Goal: Information Seeking & Learning: Find specific fact

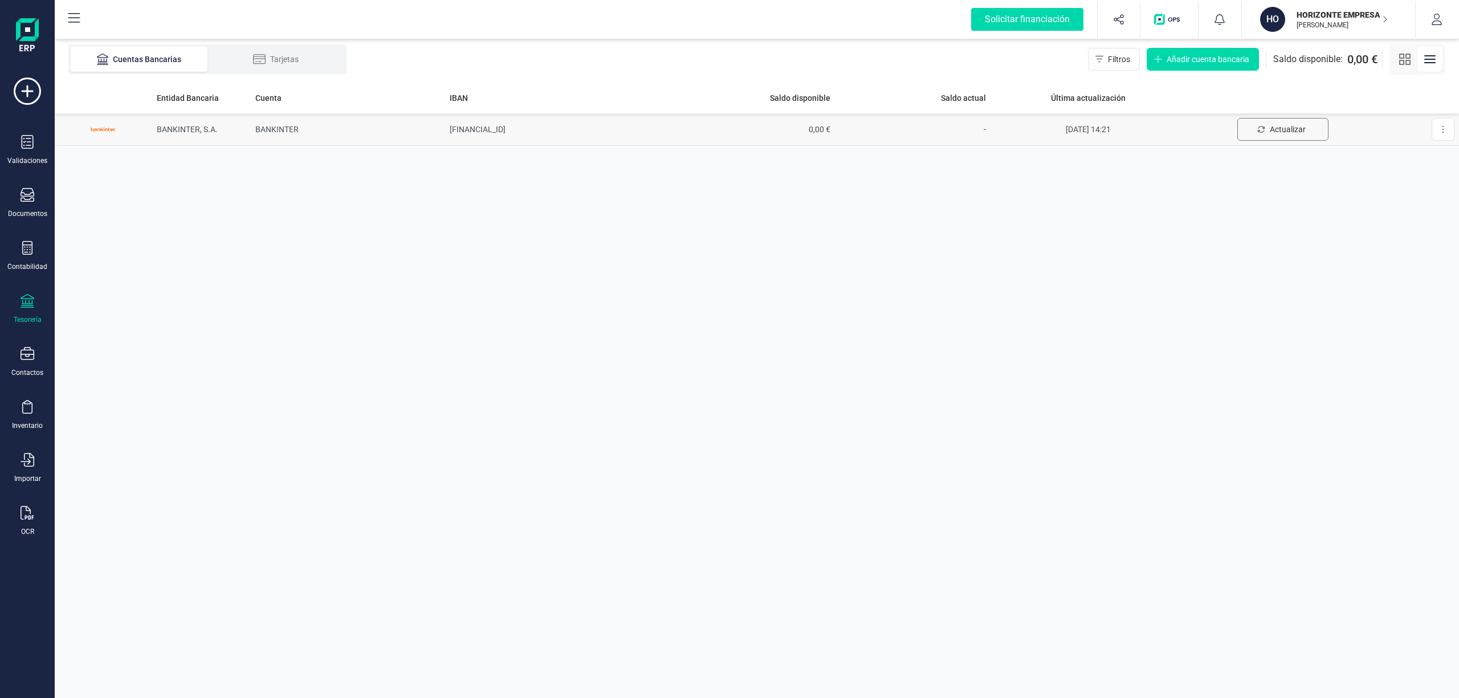
click at [1278, 128] on span "Actualizar" at bounding box center [1288, 129] width 36 height 11
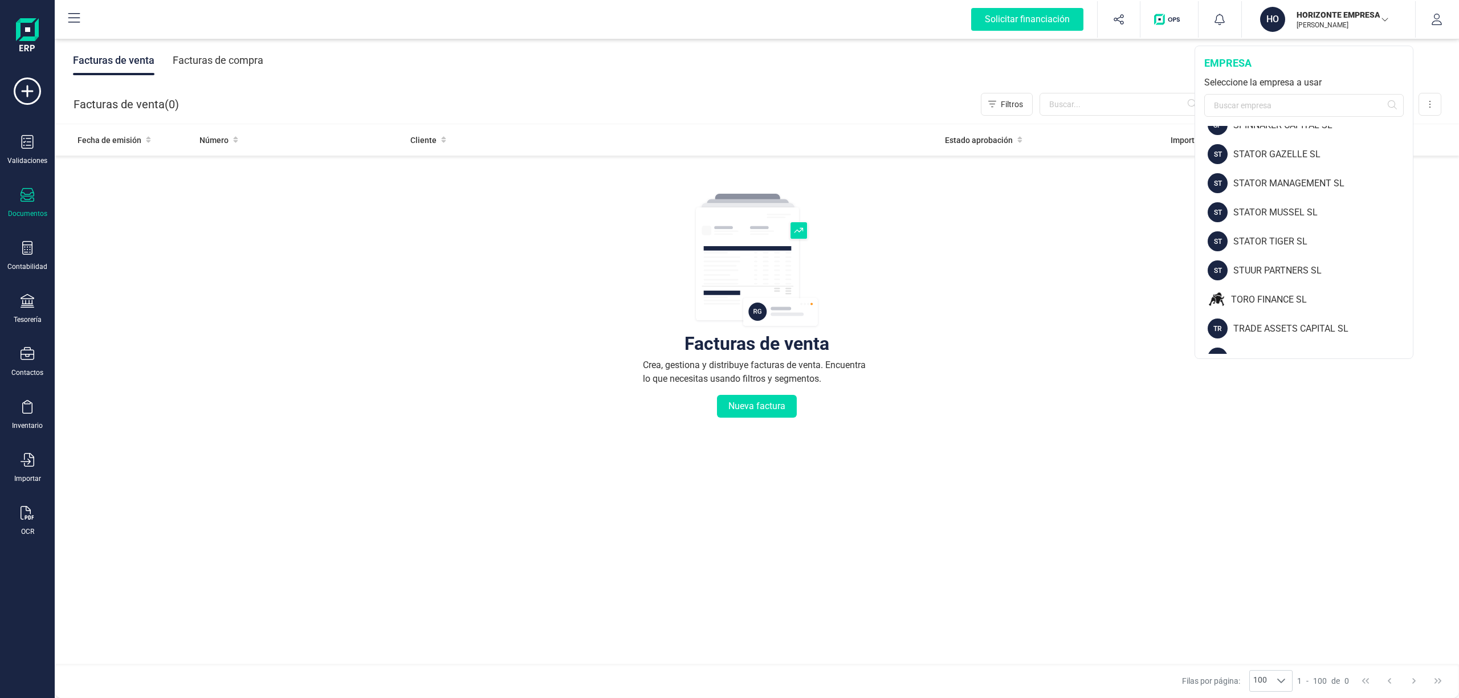
scroll to position [1518, 0]
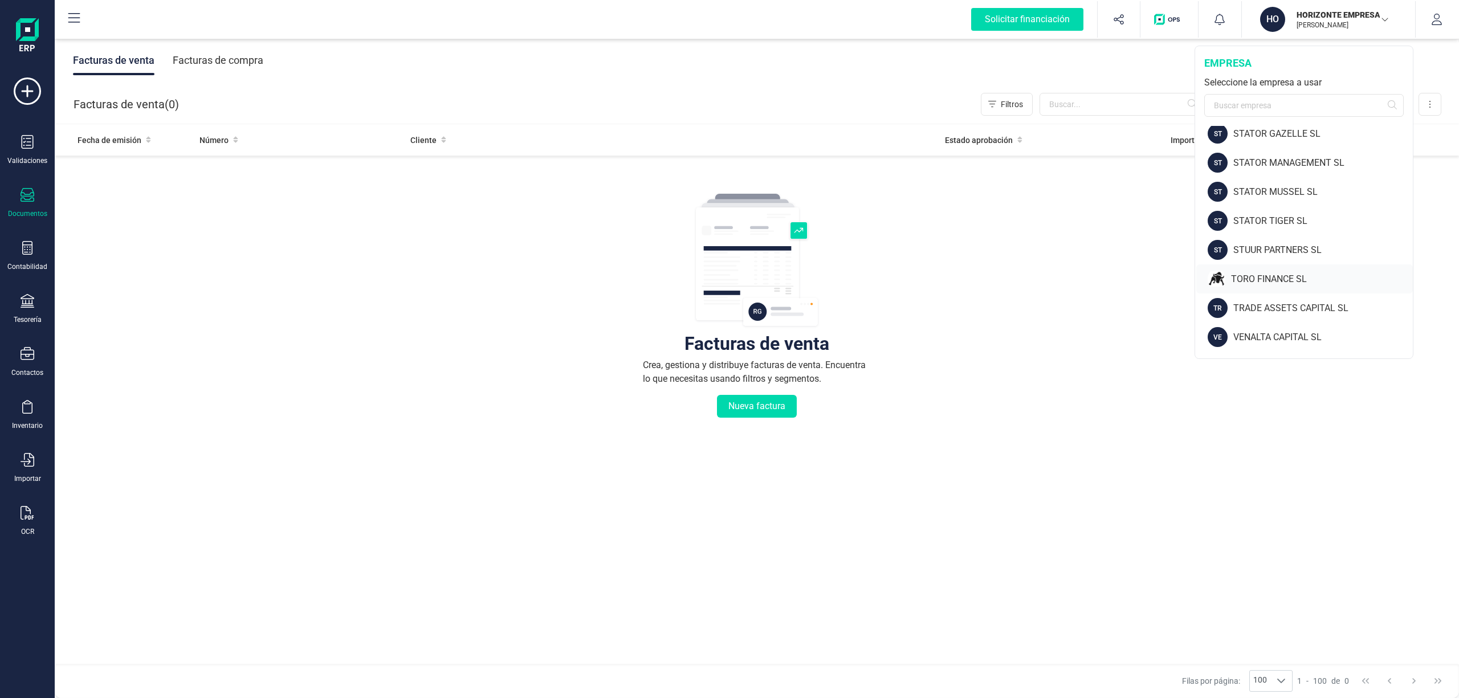
click at [1287, 279] on div "TORO FINANCE SL" at bounding box center [1322, 279] width 182 height 14
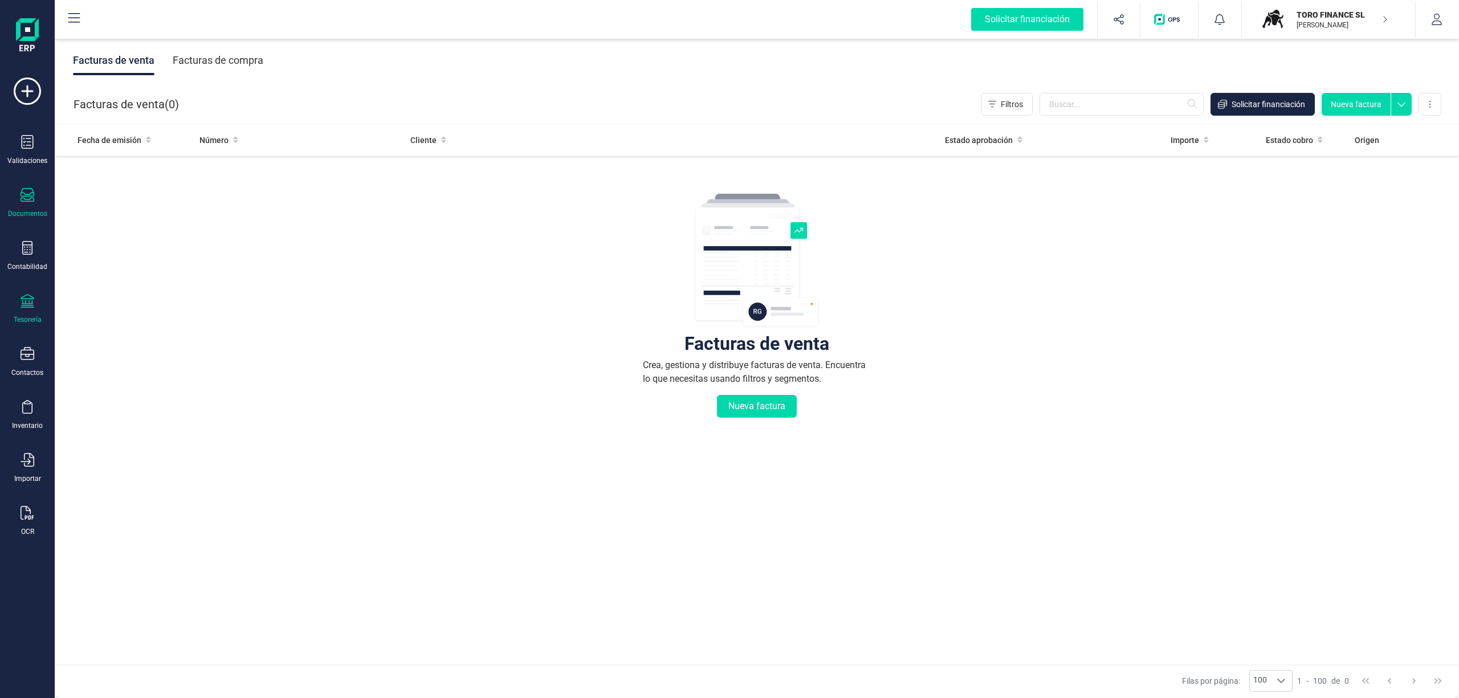
click at [28, 311] on div "Tesorería" at bounding box center [28, 309] width 46 height 30
click at [135, 190] on span "Cuentas bancarias" at bounding box center [139, 194] width 100 height 14
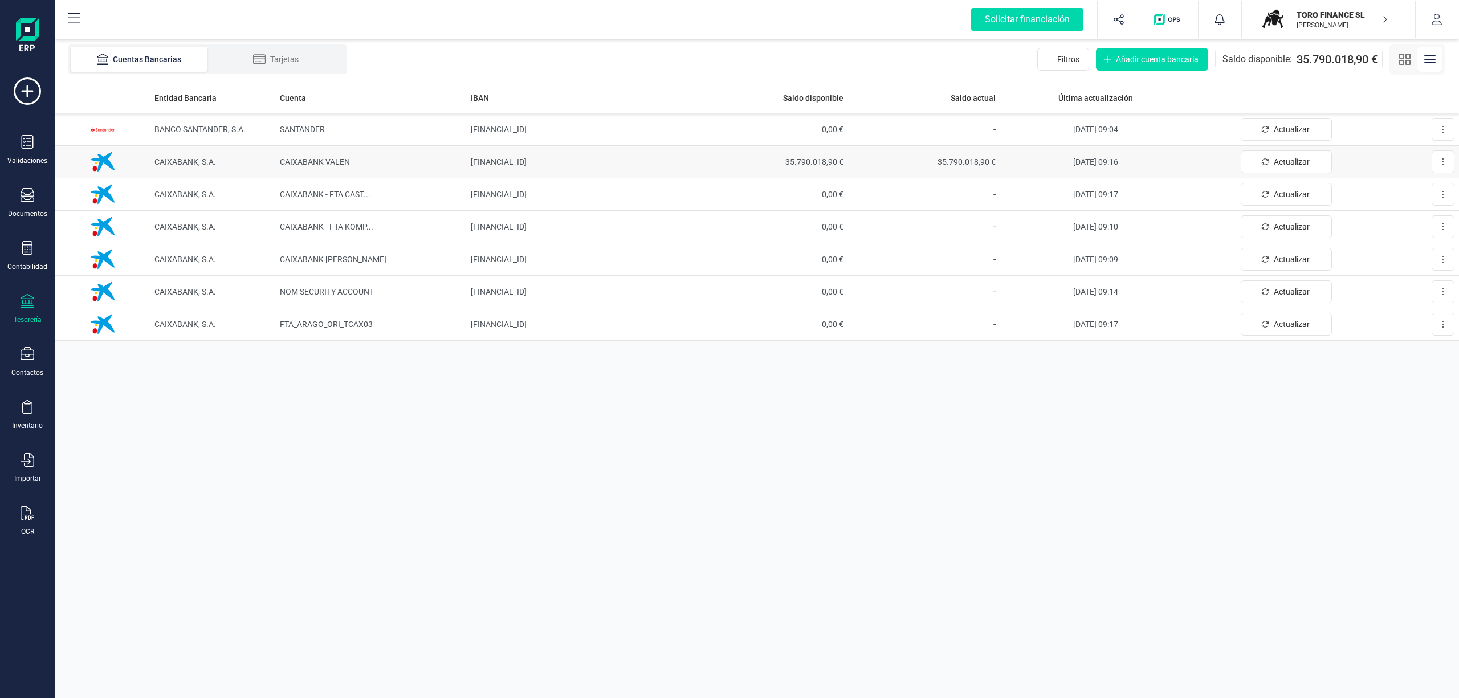
click at [821, 158] on span "35.790.018,90 €" at bounding box center [772, 161] width 144 height 11
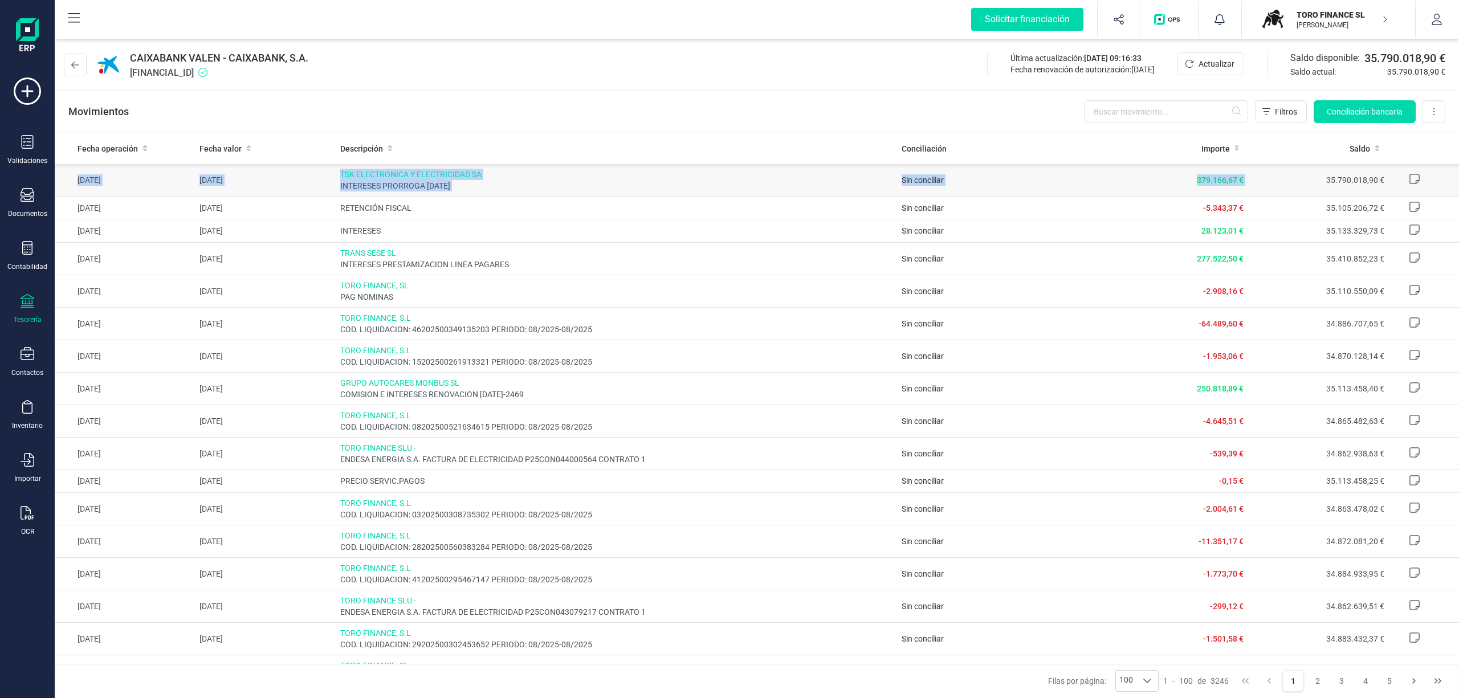
drag, startPoint x: 1241, startPoint y: 182, endPoint x: 64, endPoint y: 187, distance: 1176.3
click at [64, 187] on tr "[DATE] [DATE] TSK ELECTRONICA Y ELECTRICIDAD SA INTERESES PRORROGA [DATE] Sin c…" at bounding box center [757, 180] width 1404 height 32
copy tr "[DATE] [DATE] TSK ELECTRONICA Y ELECTRICIDAD SA INTERESES PRORROGA [DATE] Sin c…"
click at [1327, 25] on p "[PERSON_NAME]" at bounding box center [1342, 25] width 91 height 9
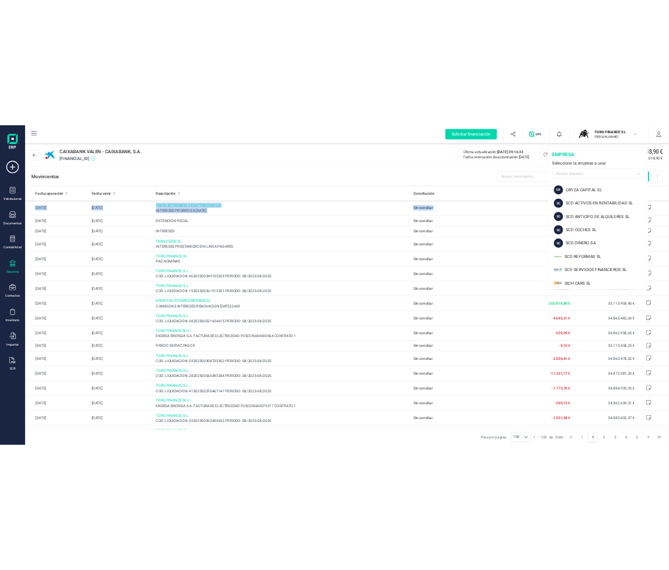
scroll to position [1289, 0]
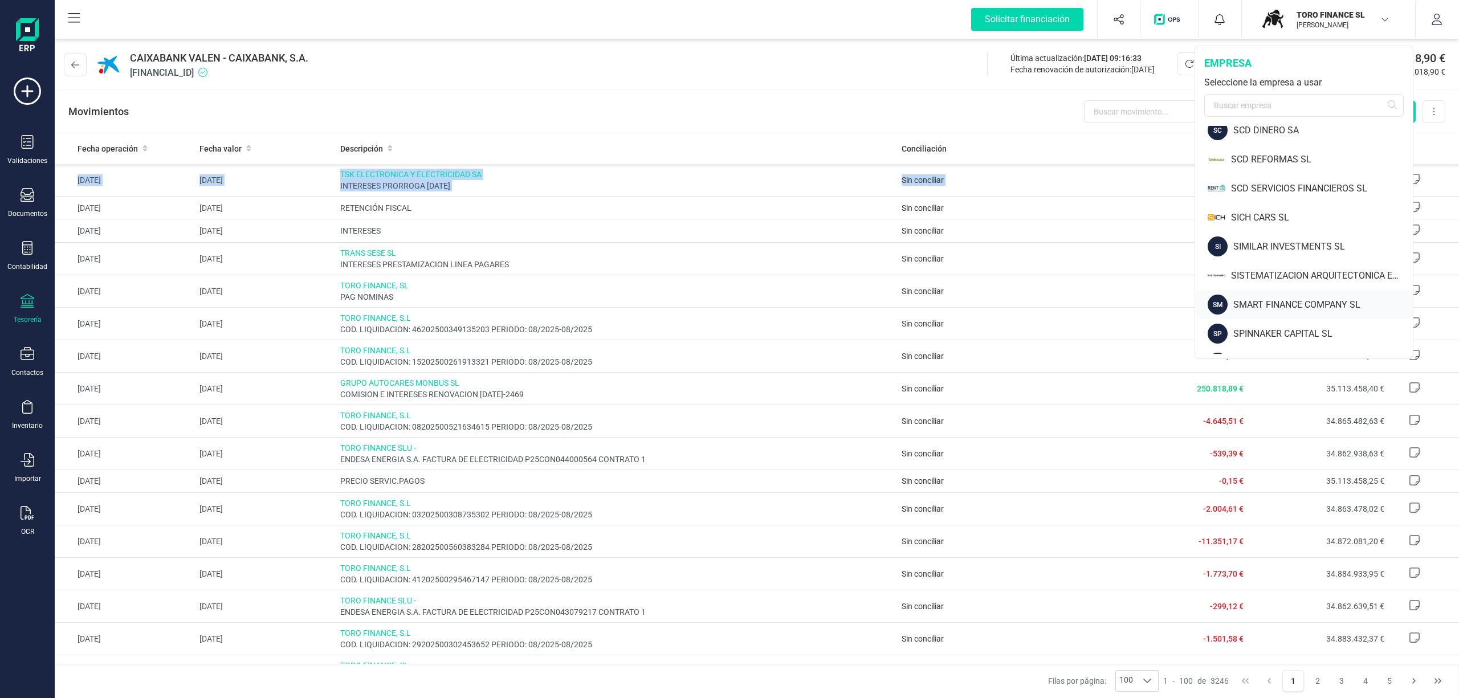
click at [1337, 304] on div "SMART FINANCE COMPANY SL" at bounding box center [1323, 305] width 180 height 14
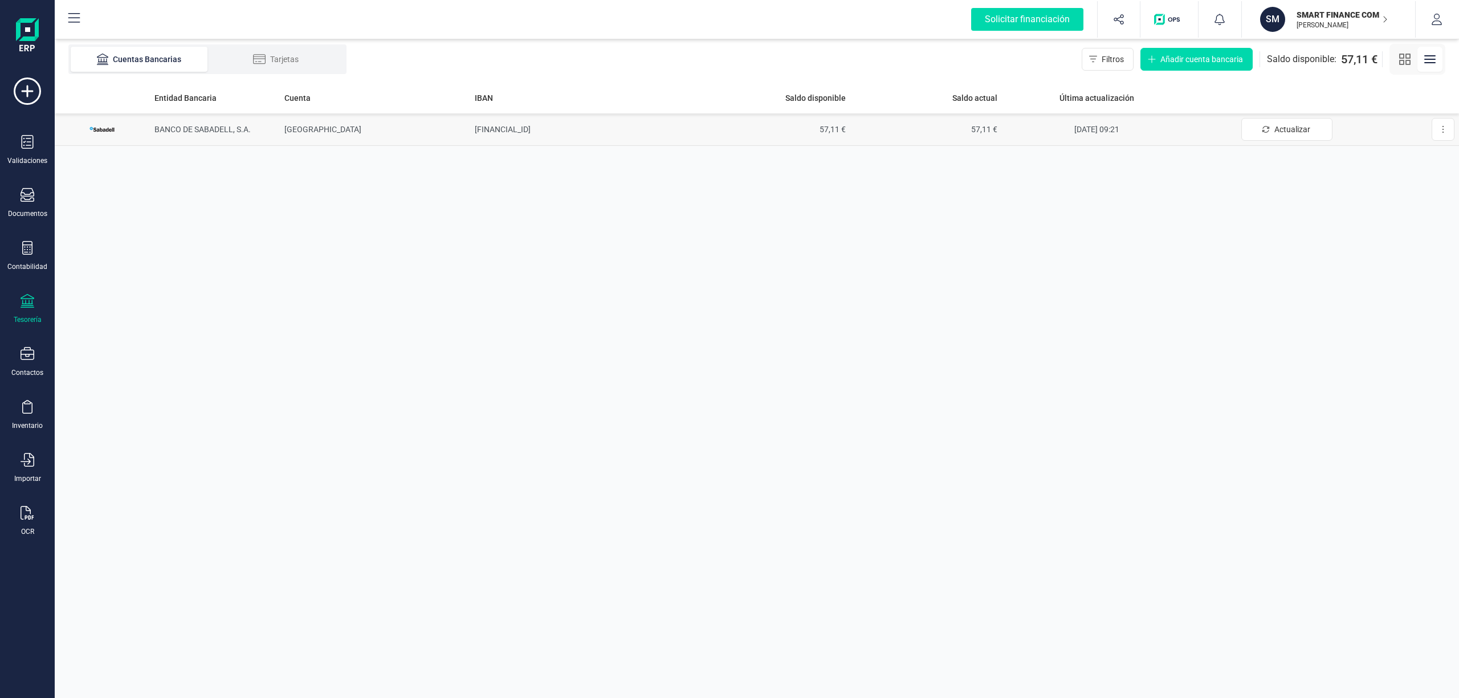
click at [181, 133] on span "BANCO DE SABADELL, S.A." at bounding box center [202, 129] width 96 height 9
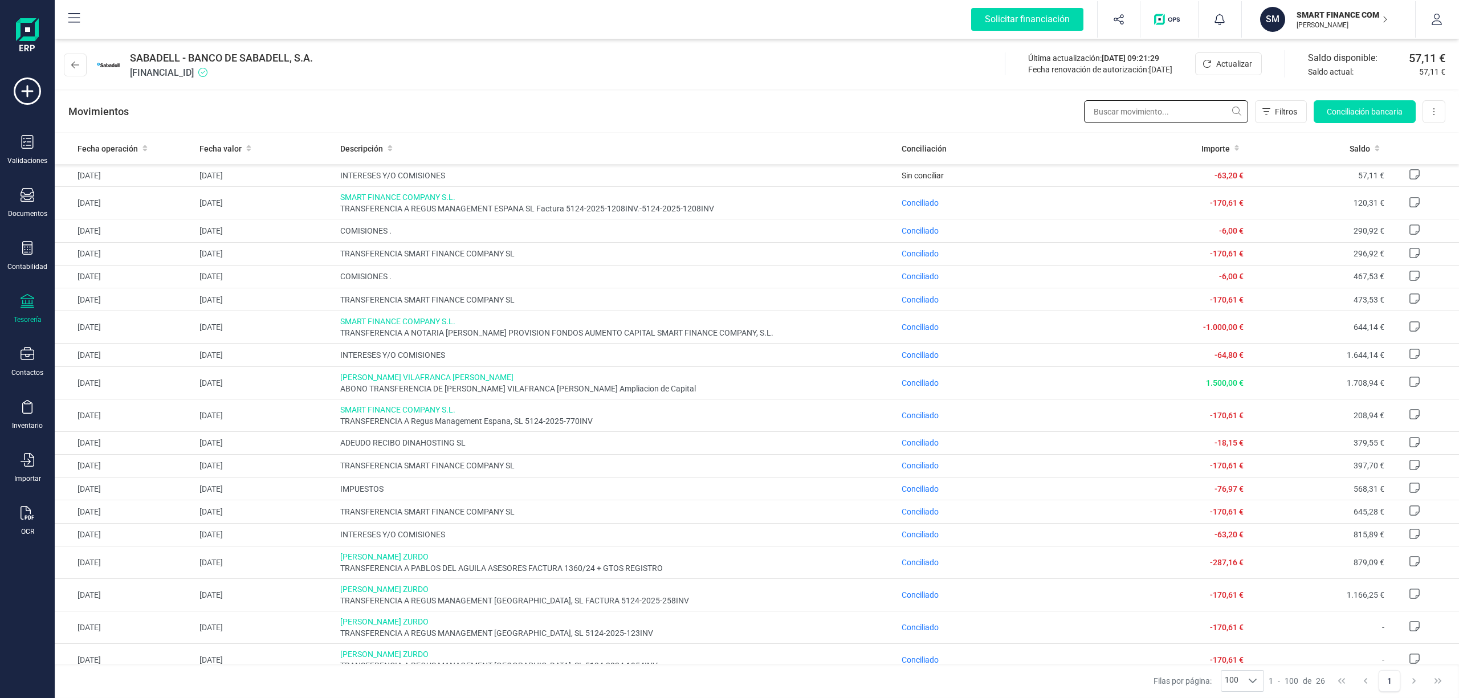
click at [1099, 114] on input "text" at bounding box center [1166, 111] width 164 height 23
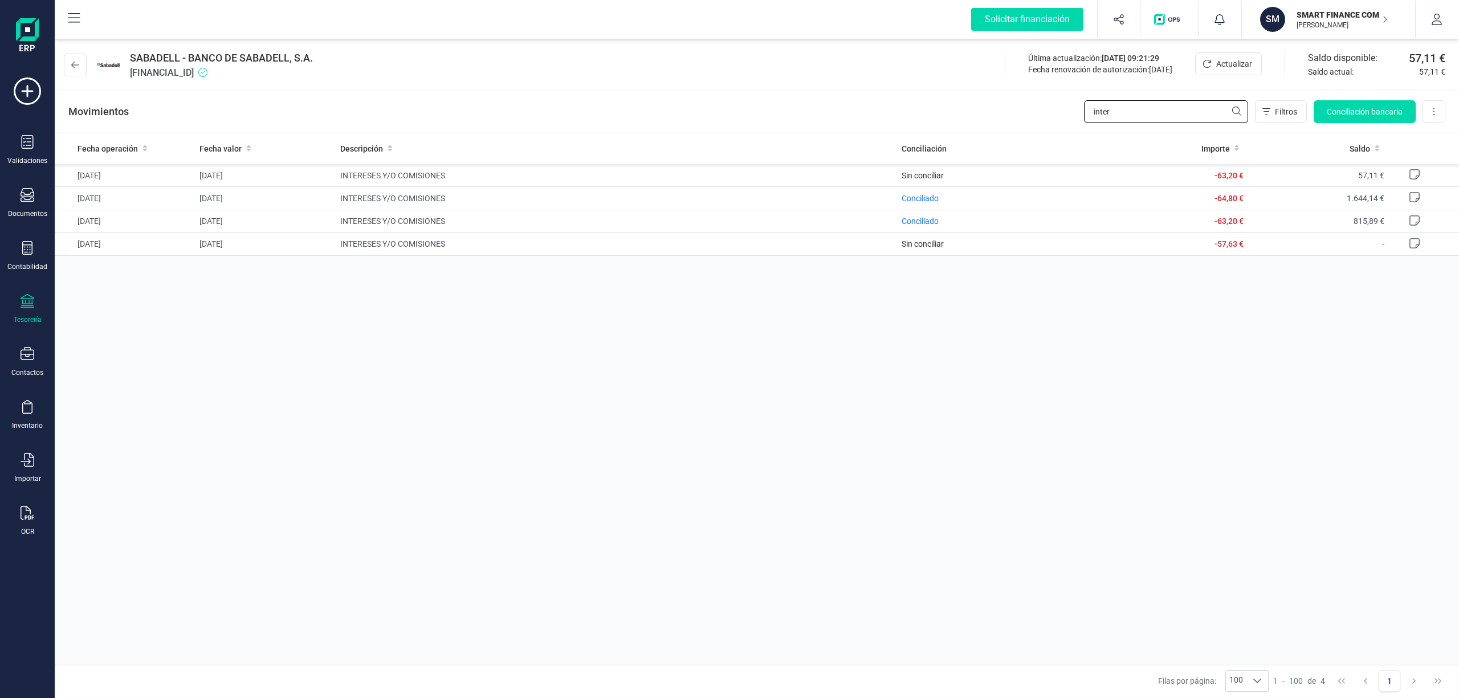
type input "inter"
click at [1368, 475] on div "Fecha operación Fecha valor Descripción Conciliación Importe Saldo [DATE] [DATE…" at bounding box center [757, 398] width 1404 height 531
